Goal: Task Accomplishment & Management: Manage account settings

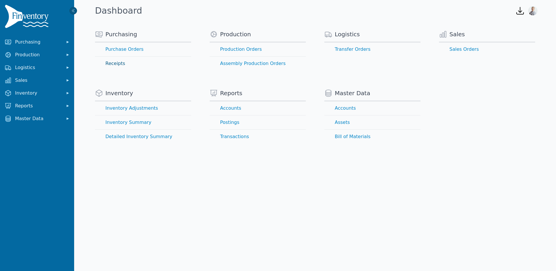
click at [111, 63] on link "Receipts" at bounding box center [143, 64] width 96 height 14
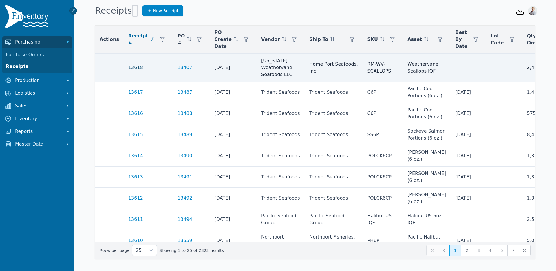
click at [133, 68] on link "13618" at bounding box center [135, 67] width 15 height 7
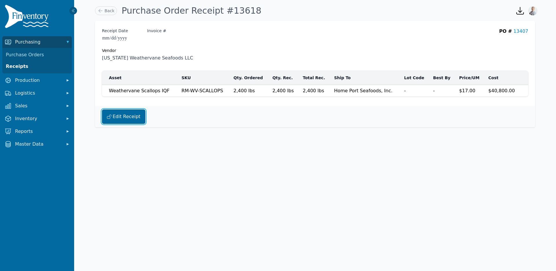
click at [117, 120] on button "Edit Receipt" at bounding box center [123, 116] width 43 height 14
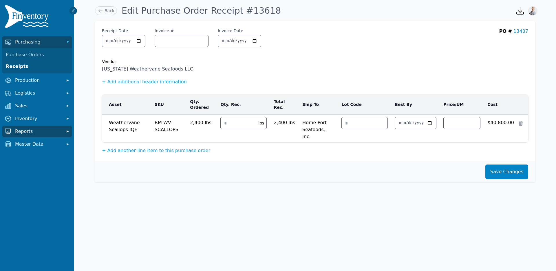
click at [38, 131] on span "Reports" at bounding box center [38, 131] width 46 height 7
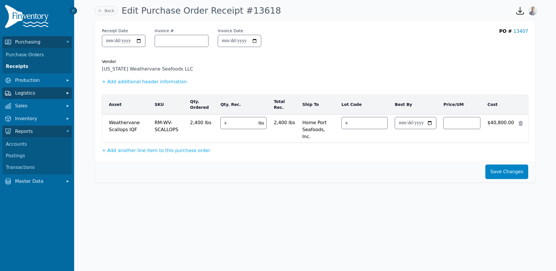
click at [13, 90] on button "Logistics" at bounding box center [37, 93] width 70 height 12
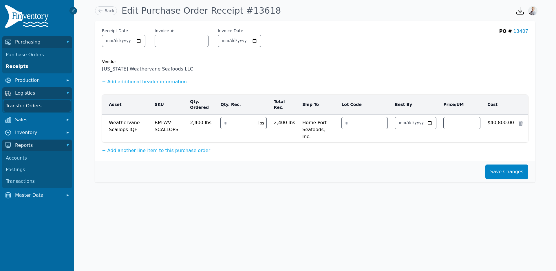
click at [24, 102] on link "Transfer Orders" at bounding box center [36, 106] width 67 height 12
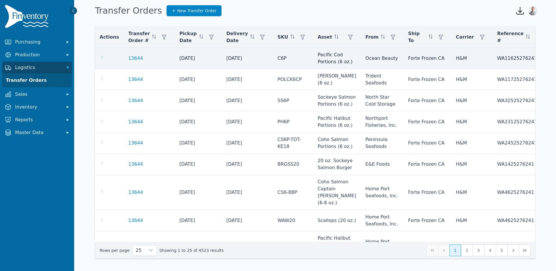
click at [102, 57] on icon "button" at bounding box center [102, 57] width 5 height 5
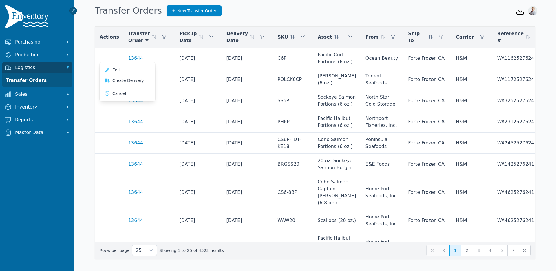
click at [289, 7] on div "Transfer Orders New Transfer Order" at bounding box center [301, 11] width 416 height 16
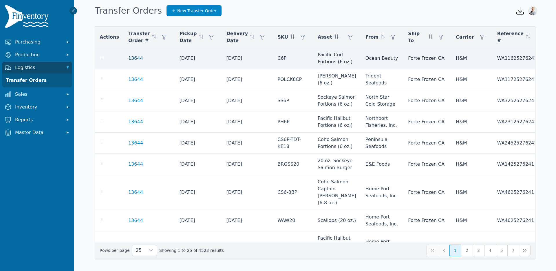
click at [128, 57] on link "13644" at bounding box center [135, 58] width 15 height 7
click at [132, 58] on link "13644" at bounding box center [135, 58] width 15 height 7
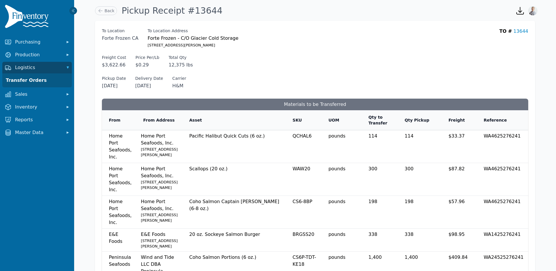
click at [34, 16] on img at bounding box center [28, 18] width 46 height 26
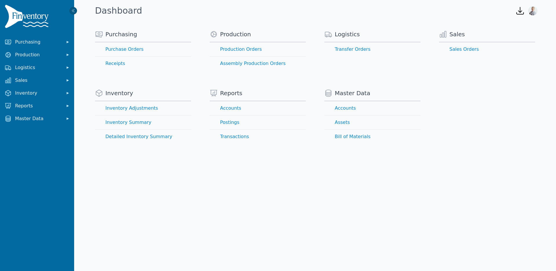
click at [43, 17] on img at bounding box center [28, 18] width 46 height 26
click at [533, 14] on img "button" at bounding box center [533, 10] width 9 height 9
click at [512, 32] on button "Sign out" at bounding box center [510, 35] width 56 height 10
